Goal: Information Seeking & Learning: Learn about a topic

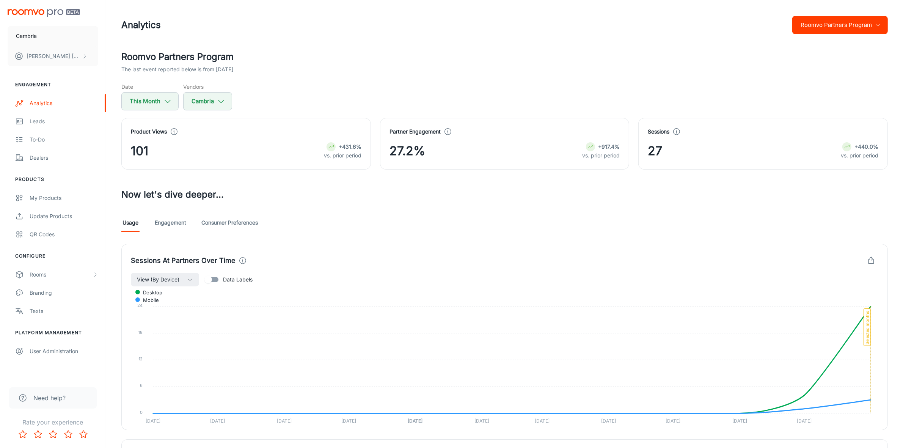
click at [844, 24] on button "Roomvo Partners Program" at bounding box center [840, 25] width 96 height 18
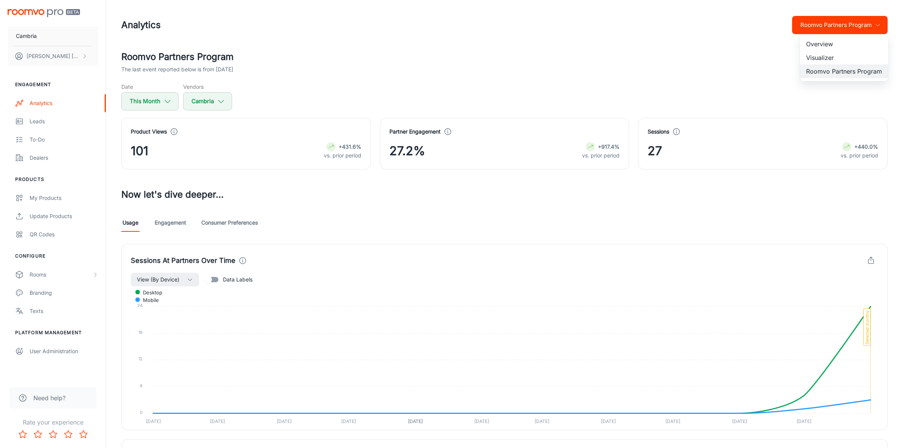
click at [825, 56] on li "Visualizer" at bounding box center [844, 58] width 88 height 14
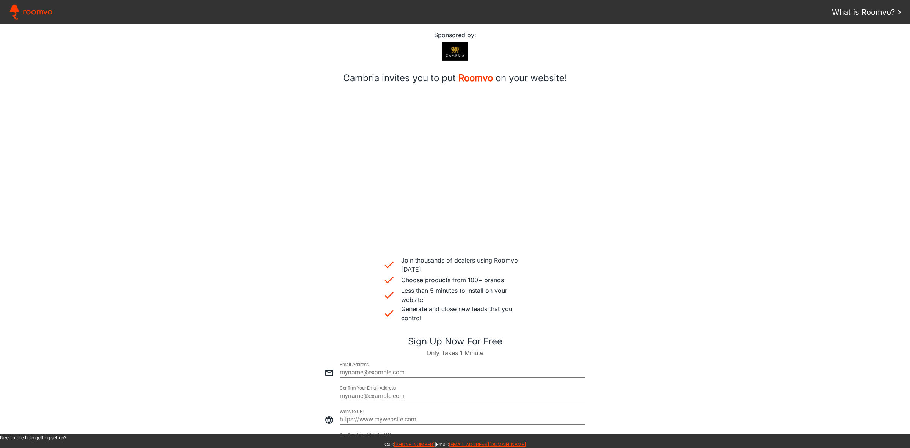
scroll to position [210, 0]
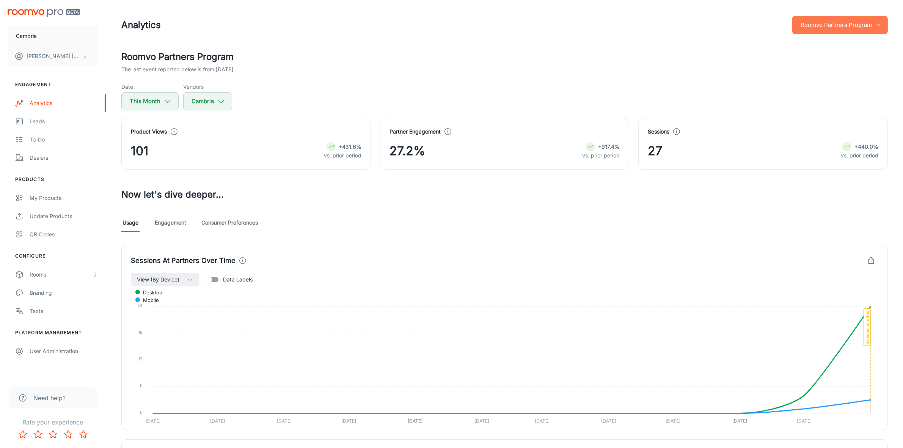
click at [819, 24] on button "Roomvo Partners Program" at bounding box center [840, 25] width 96 height 18
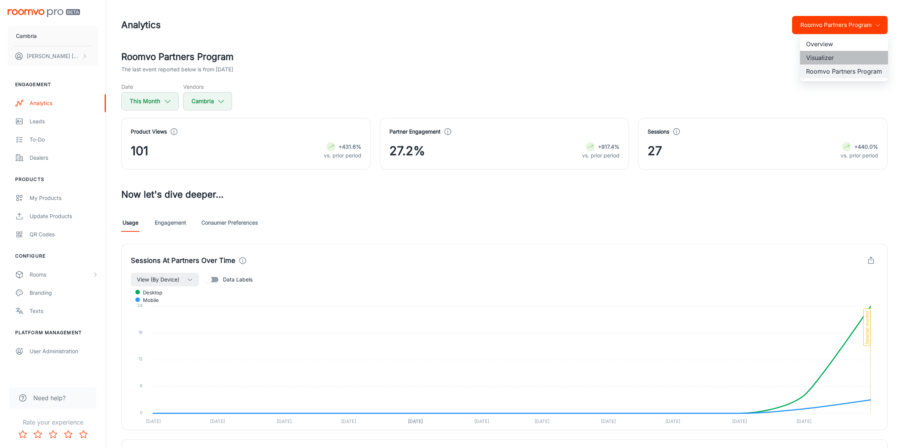
click at [818, 54] on li "Visualizer" at bounding box center [844, 58] width 88 height 14
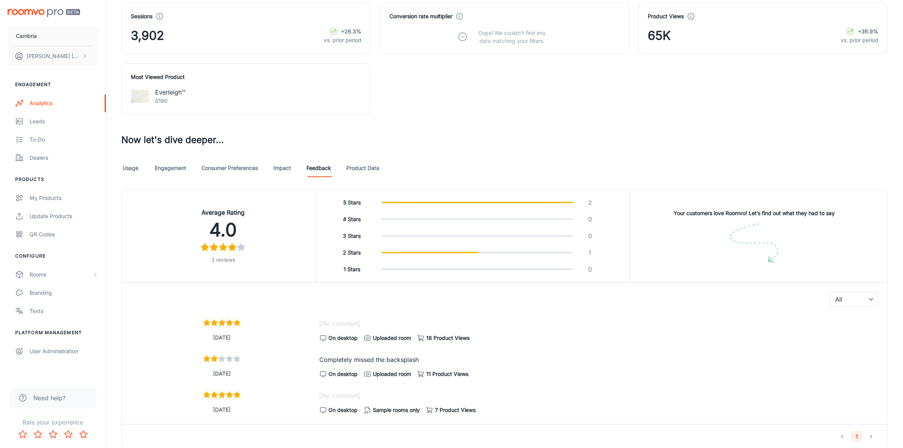
scroll to position [331, 0]
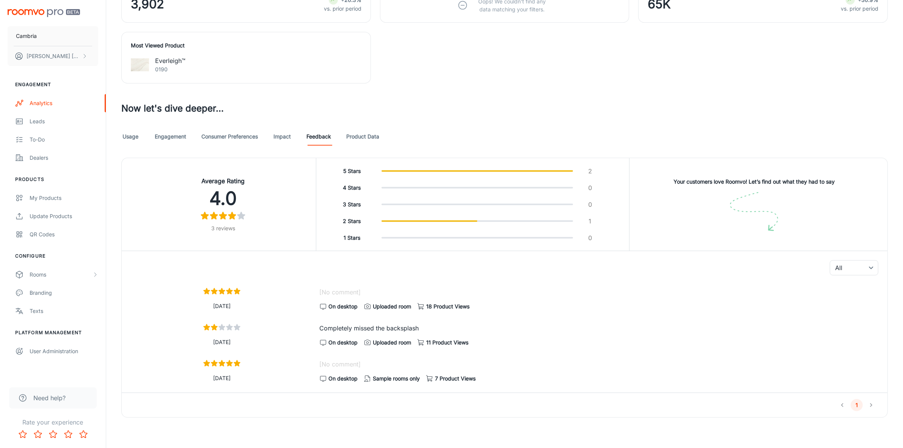
click at [369, 133] on link "Product Data" at bounding box center [362, 136] width 33 height 18
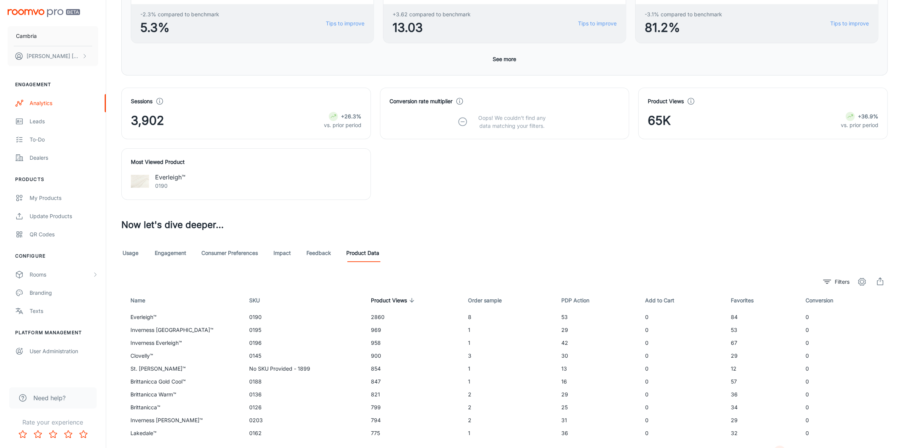
scroll to position [253, 0]
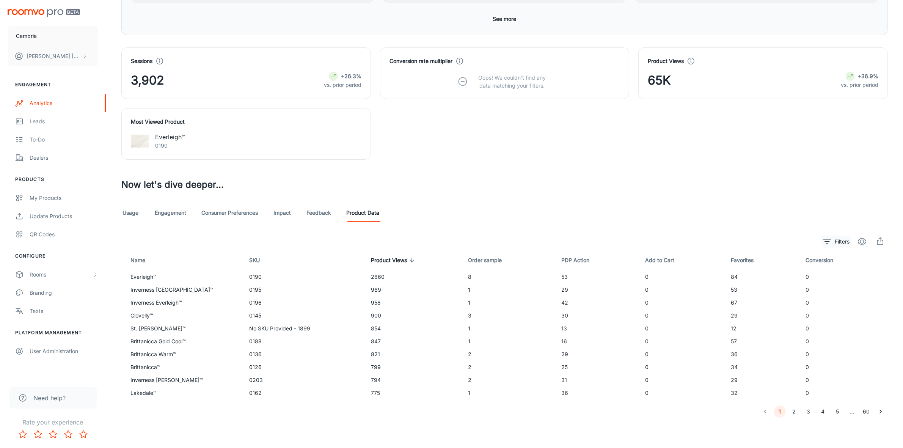
click at [835, 241] on p "Filters" at bounding box center [842, 241] width 15 height 8
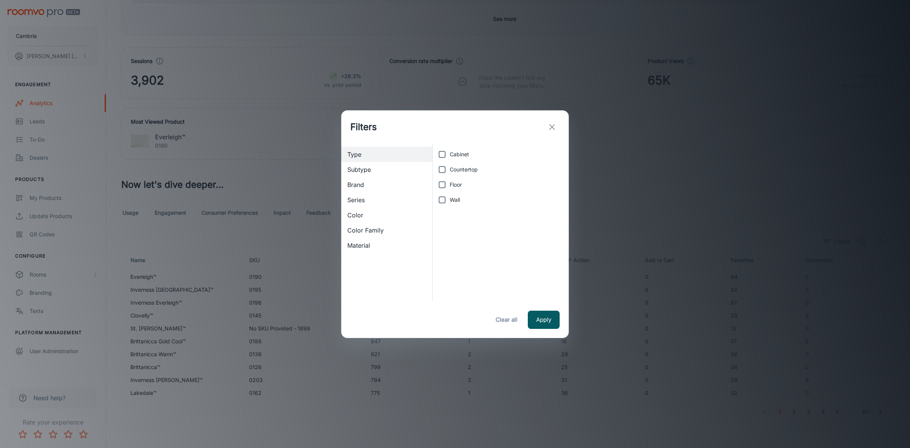
click at [347, 215] on span "Color" at bounding box center [386, 214] width 79 height 9
click at [441, 202] on input "Blue" at bounding box center [442, 199] width 15 height 15
checkbox input "true"
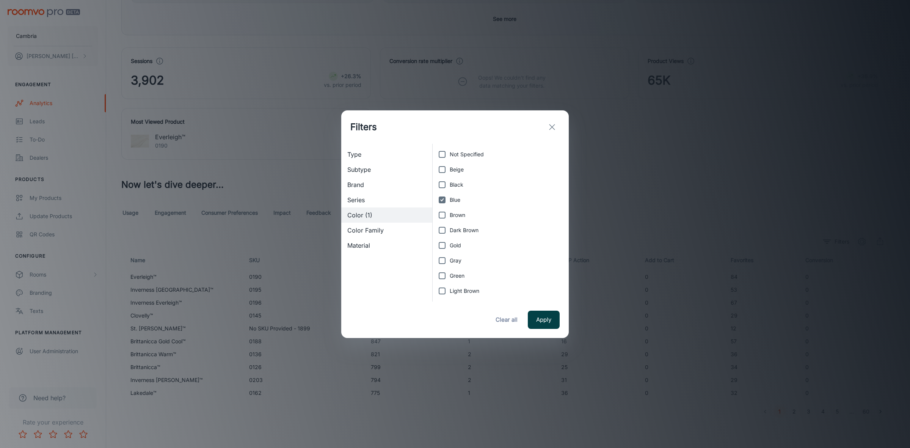
click at [542, 317] on button "Apply" at bounding box center [544, 320] width 32 height 18
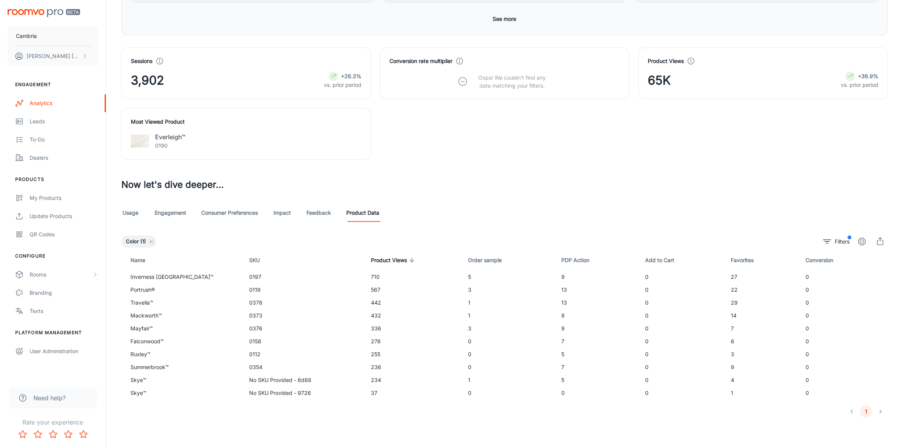
click at [880, 410] on li "pagination navigation" at bounding box center [880, 411] width 14 height 12
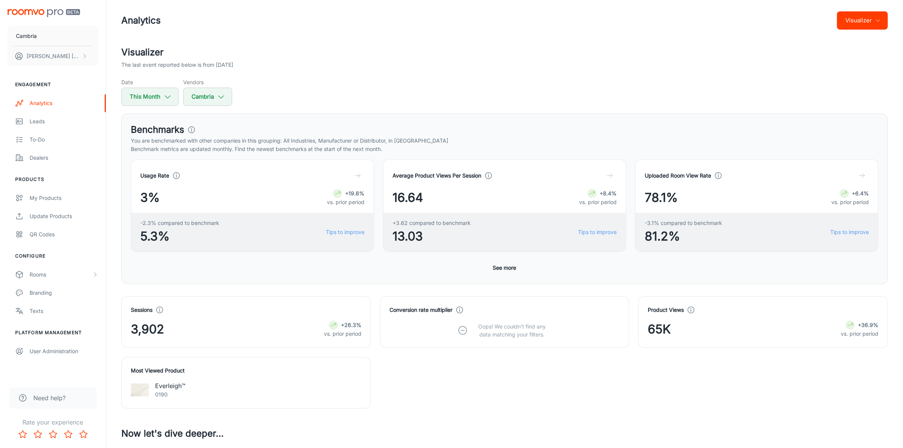
scroll to position [0, 0]
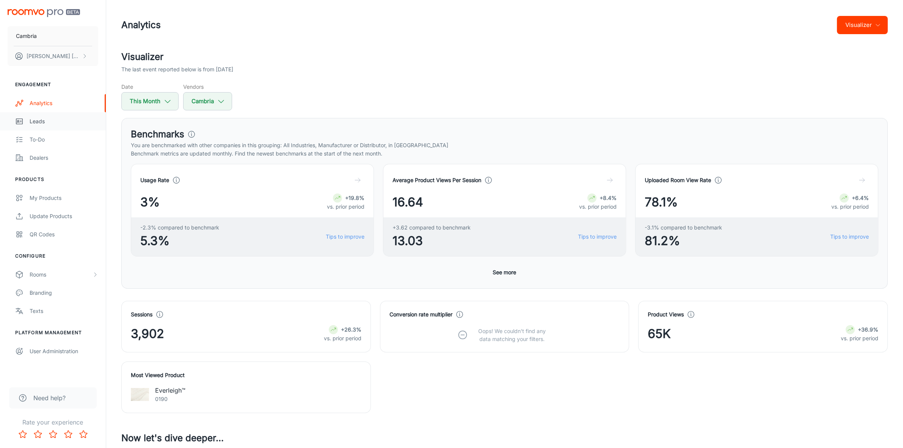
click at [44, 116] on link "Leads" at bounding box center [53, 121] width 106 height 18
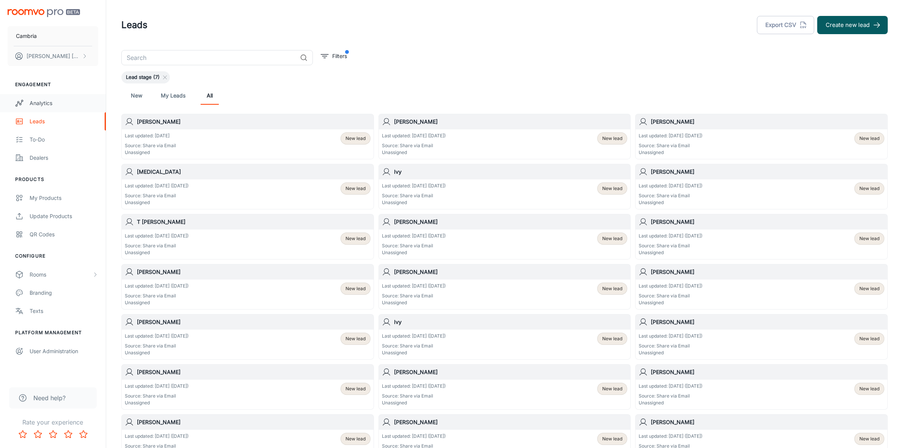
click at [42, 101] on div "Analytics" at bounding box center [64, 103] width 69 height 8
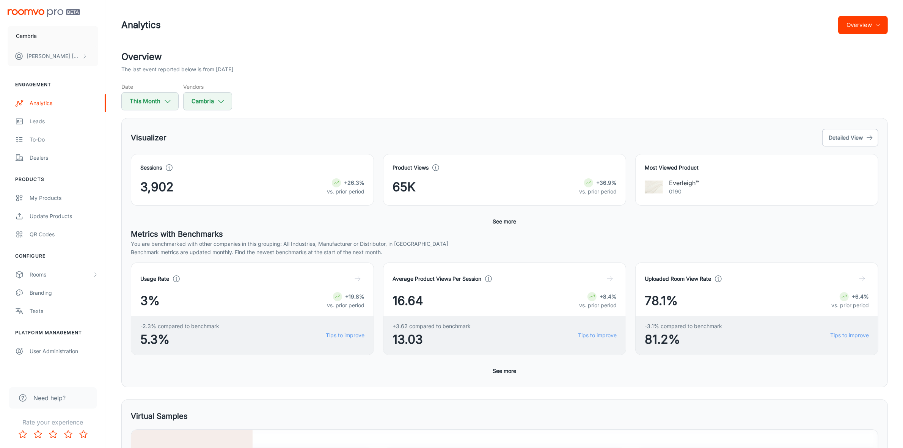
click at [874, 22] on button "Overview" at bounding box center [863, 25] width 50 height 18
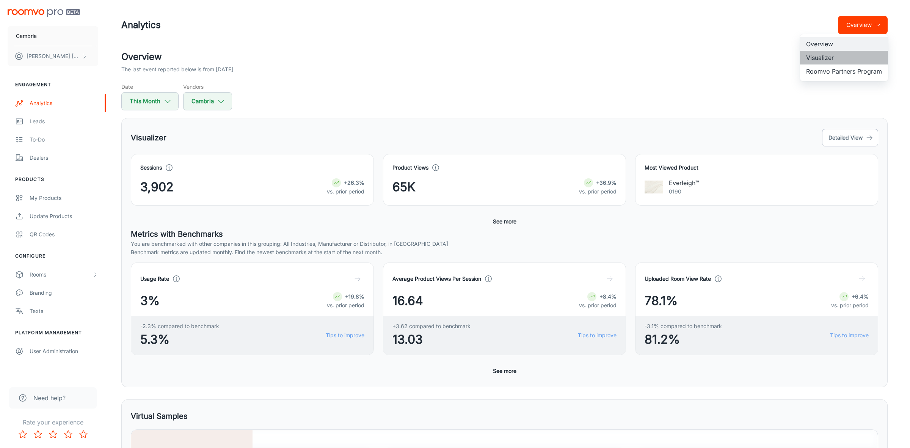
click at [827, 59] on li "Visualizer" at bounding box center [844, 58] width 88 height 14
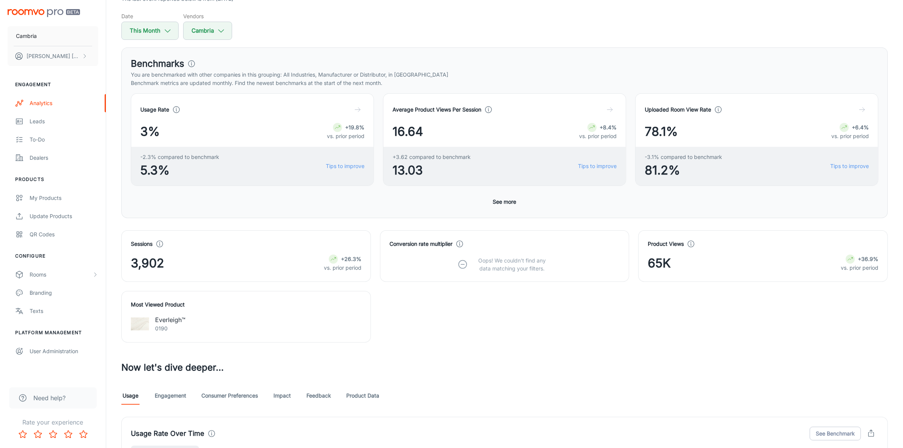
scroll to position [190, 0]
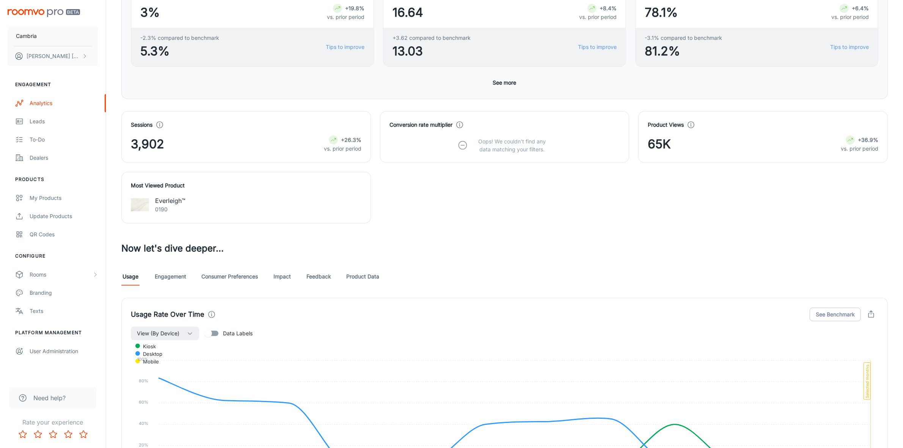
click at [234, 277] on link "Consumer Preferences" at bounding box center [229, 276] width 56 height 18
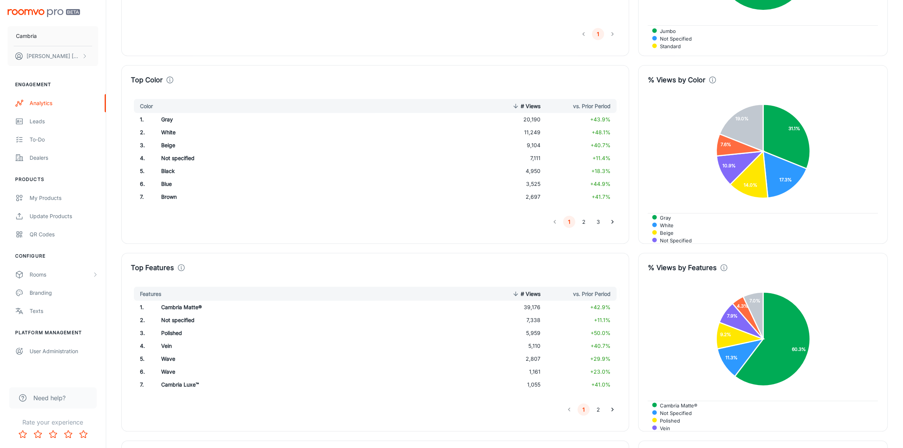
scroll to position [1043, 0]
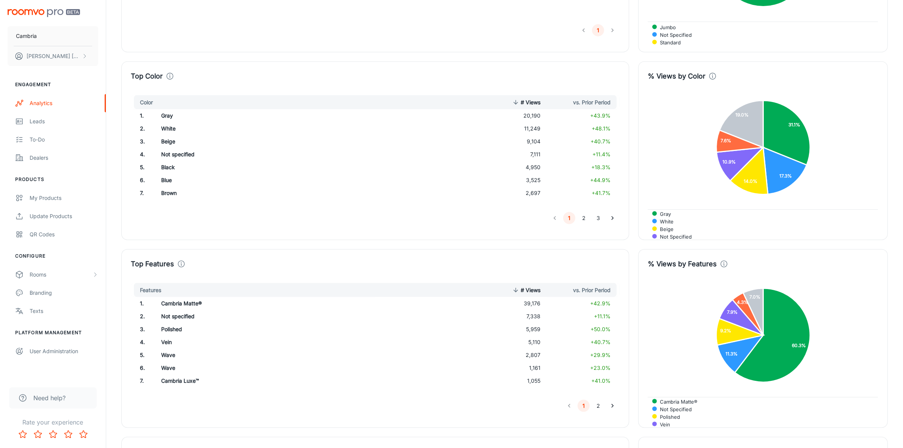
click at [586, 218] on button "2" at bounding box center [583, 218] width 12 height 12
click at [569, 218] on button "1" at bounding box center [569, 218] width 12 height 12
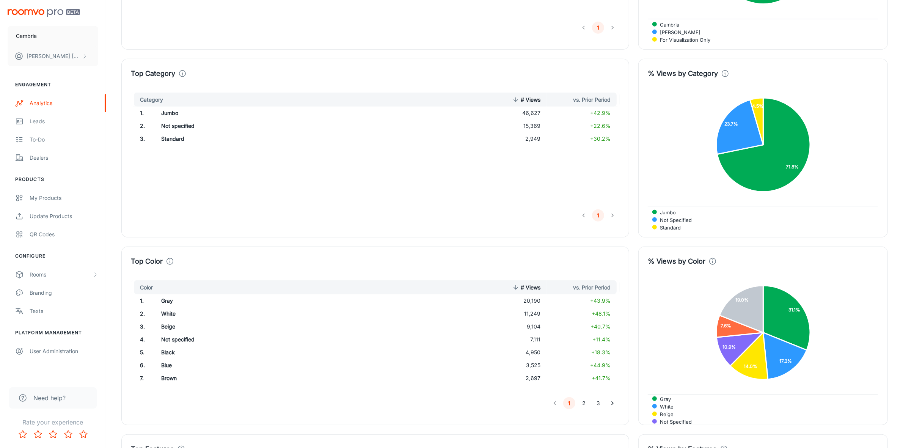
scroll to position [664, 0]
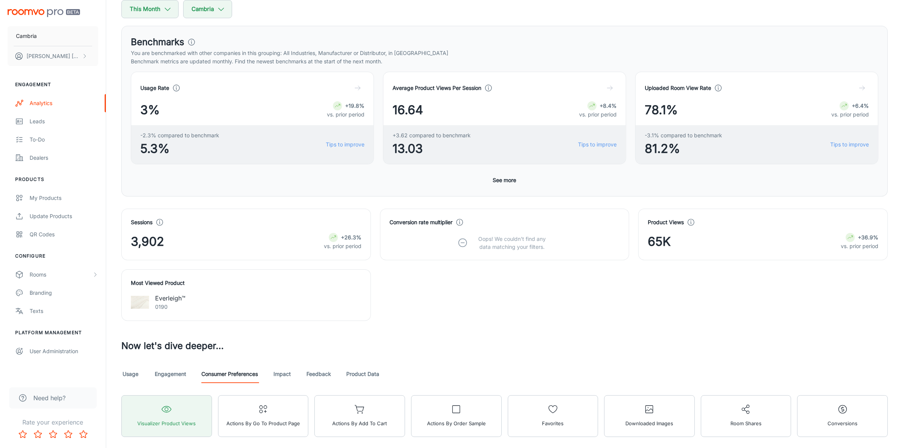
scroll to position [284, 0]
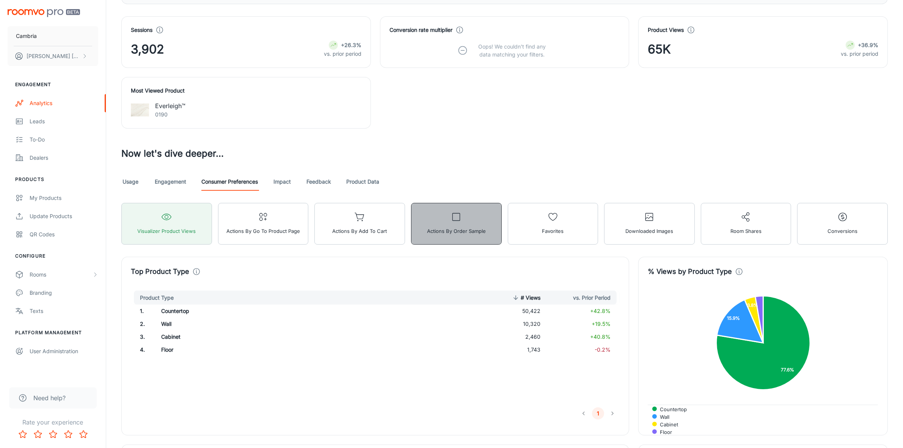
click at [454, 222] on icon "button" at bounding box center [456, 217] width 11 height 11
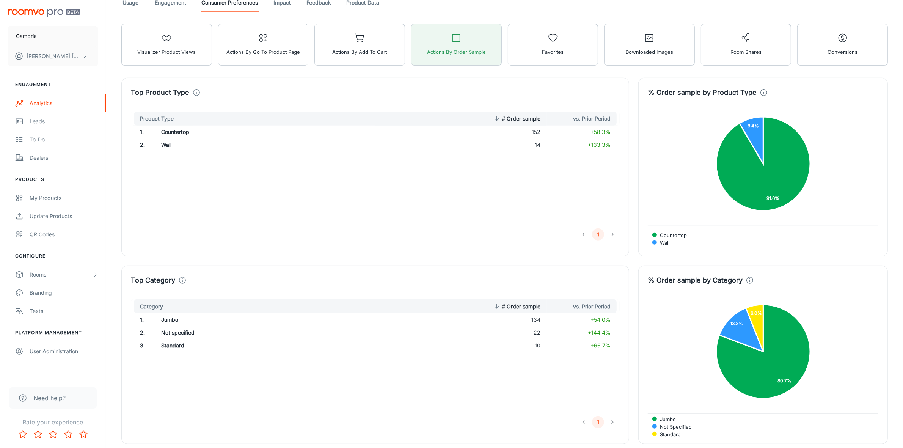
scroll to position [218, 0]
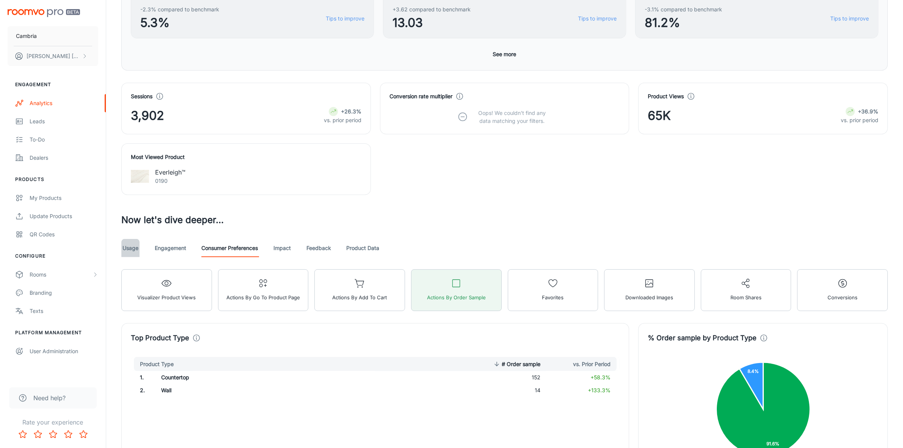
click at [128, 248] on link "Usage" at bounding box center [130, 248] width 18 height 18
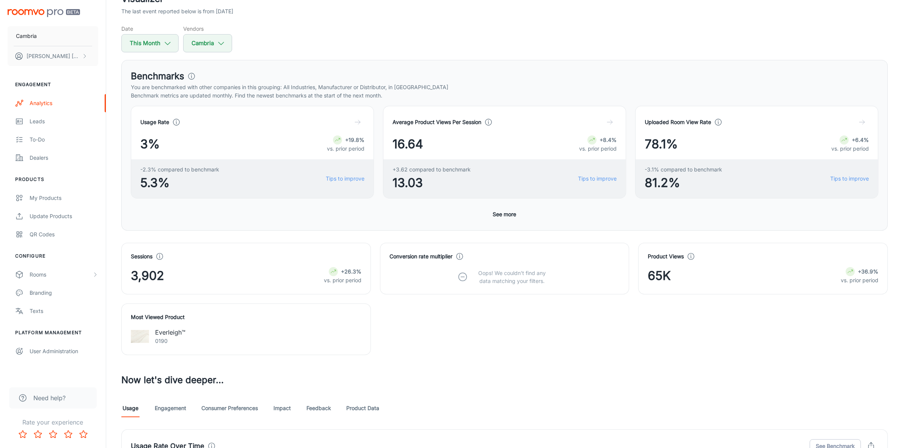
scroll to position [190, 0]
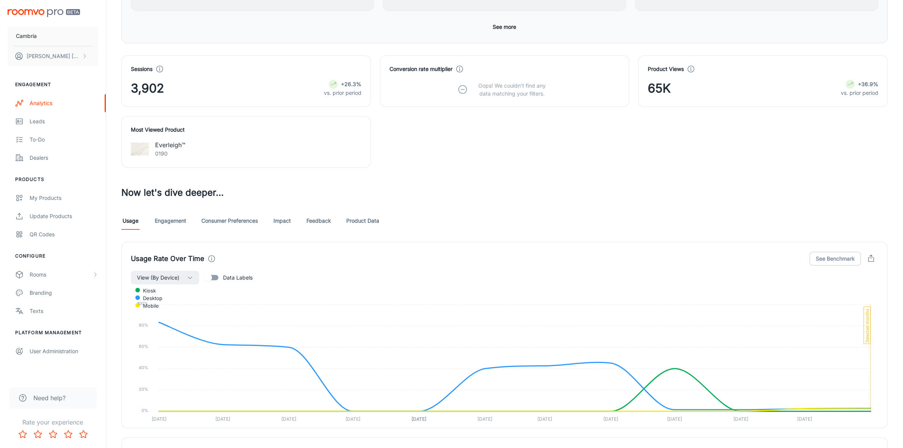
scroll to position [284, 0]
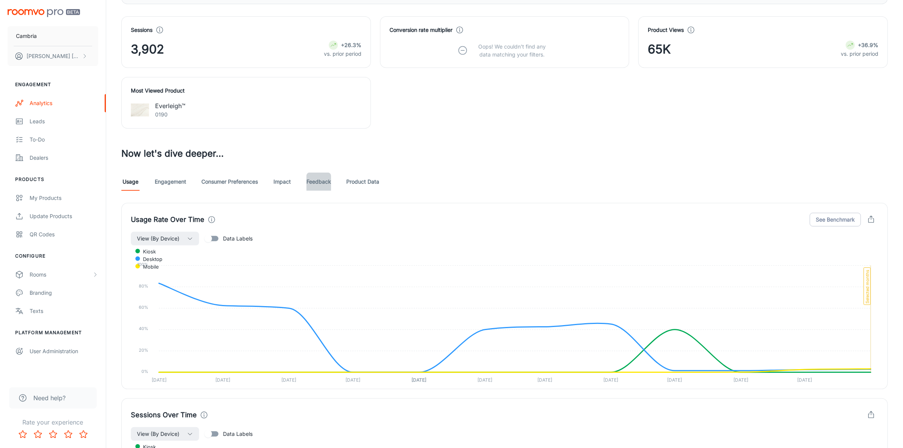
click at [317, 182] on link "Feedback" at bounding box center [318, 182] width 25 height 18
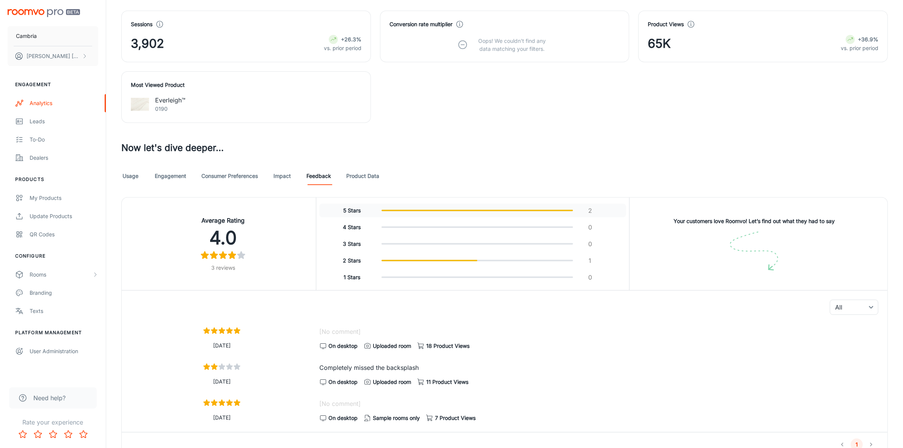
scroll to position [331, 0]
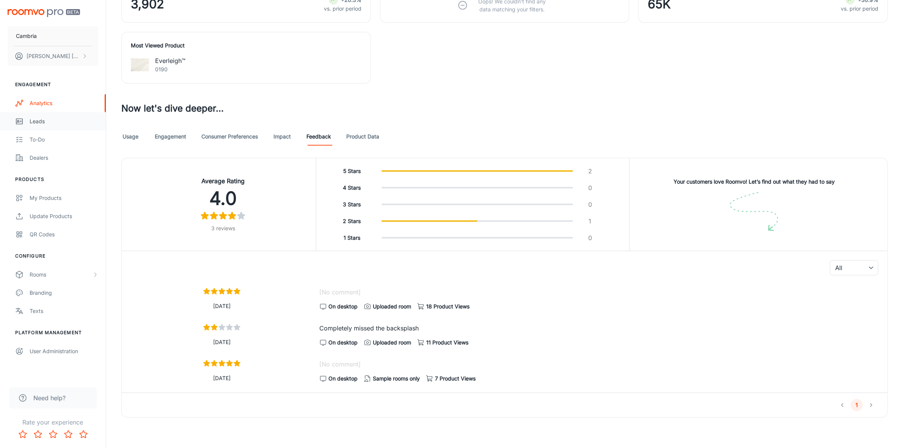
click at [35, 122] on div "Leads" at bounding box center [64, 121] width 69 height 8
